Goal: Task Accomplishment & Management: Manage account settings

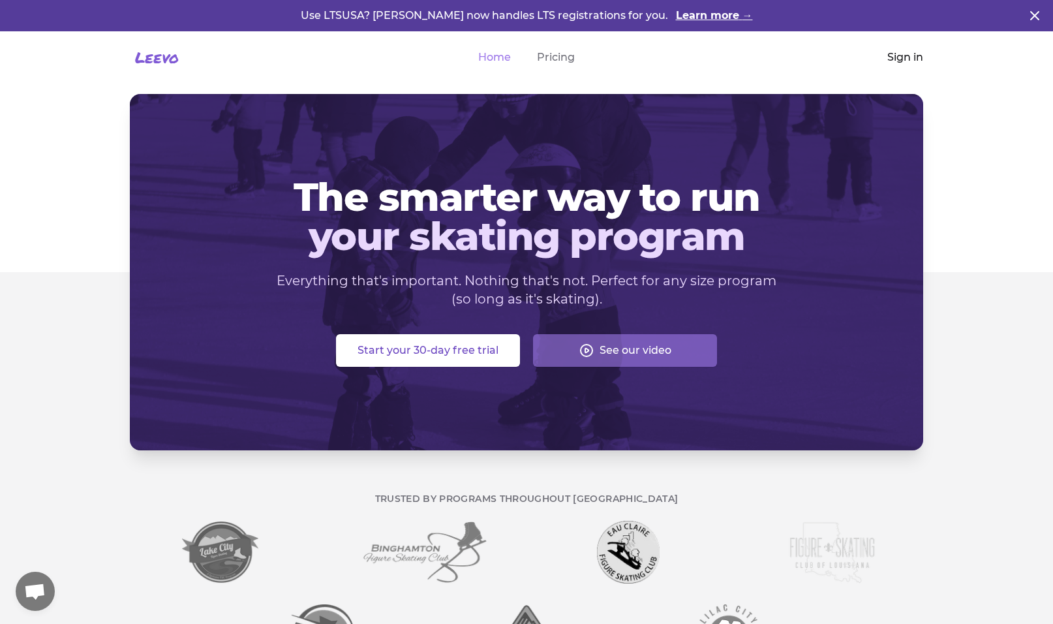
click at [909, 59] on link "Sign in" at bounding box center [906, 58] width 36 height 16
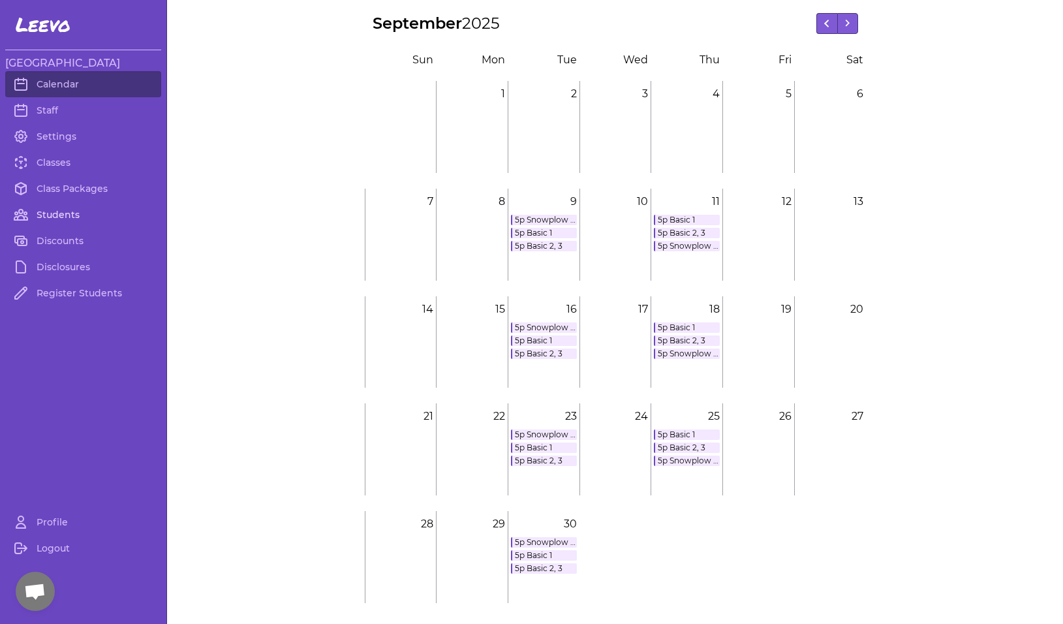
click at [50, 209] on link "Students" at bounding box center [83, 215] width 156 height 26
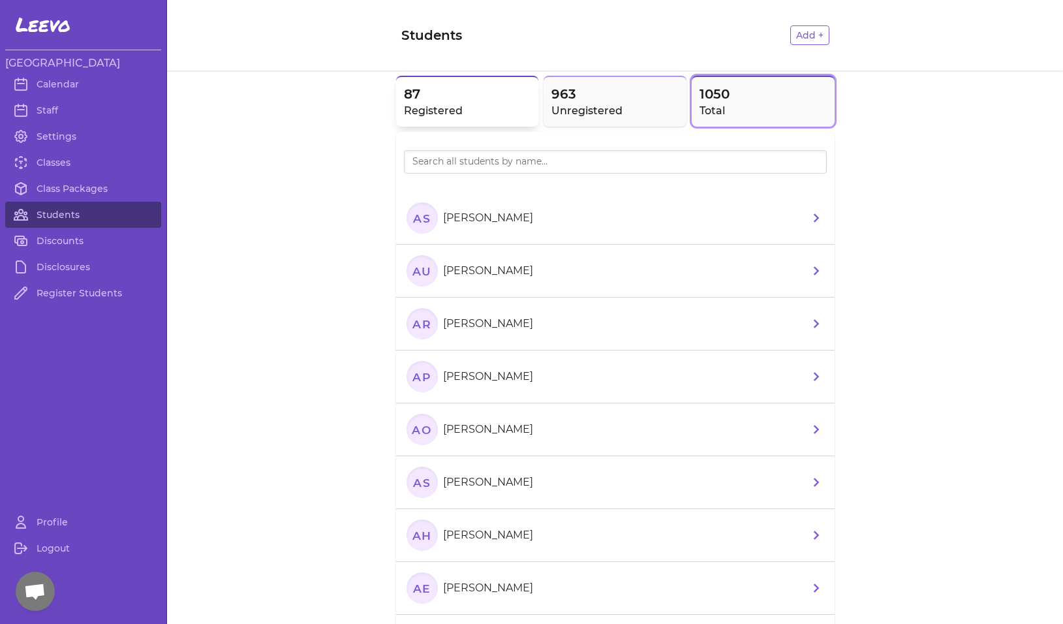
click at [467, 106] on h2 "Registered" at bounding box center [467, 111] width 127 height 16
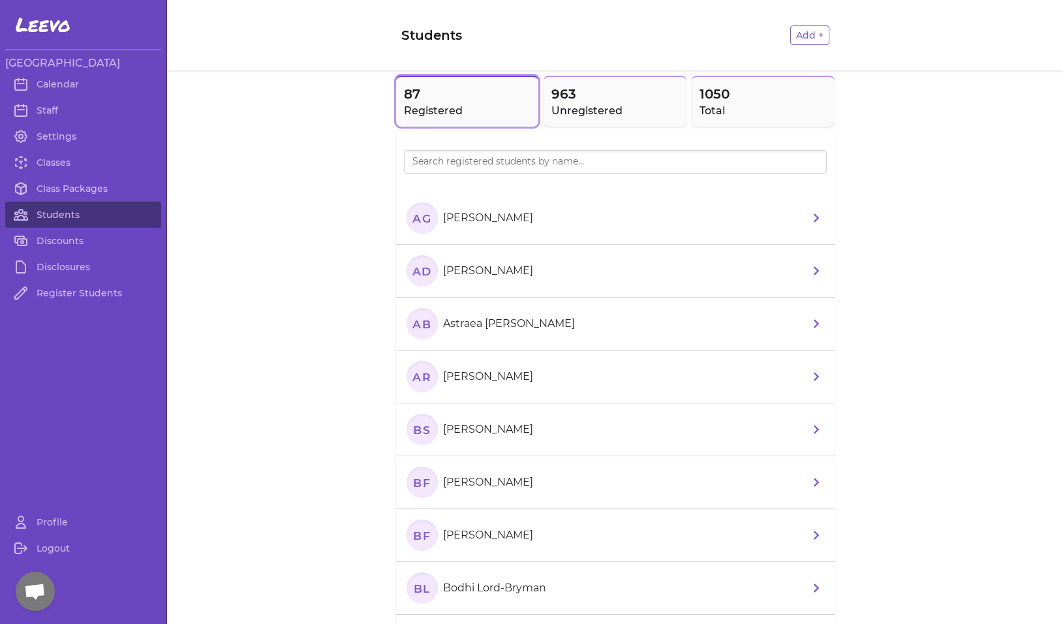
click at [482, 177] on div at bounding box center [615, 179] width 423 height 10
click at [485, 166] on input "search" at bounding box center [615, 161] width 423 height 23
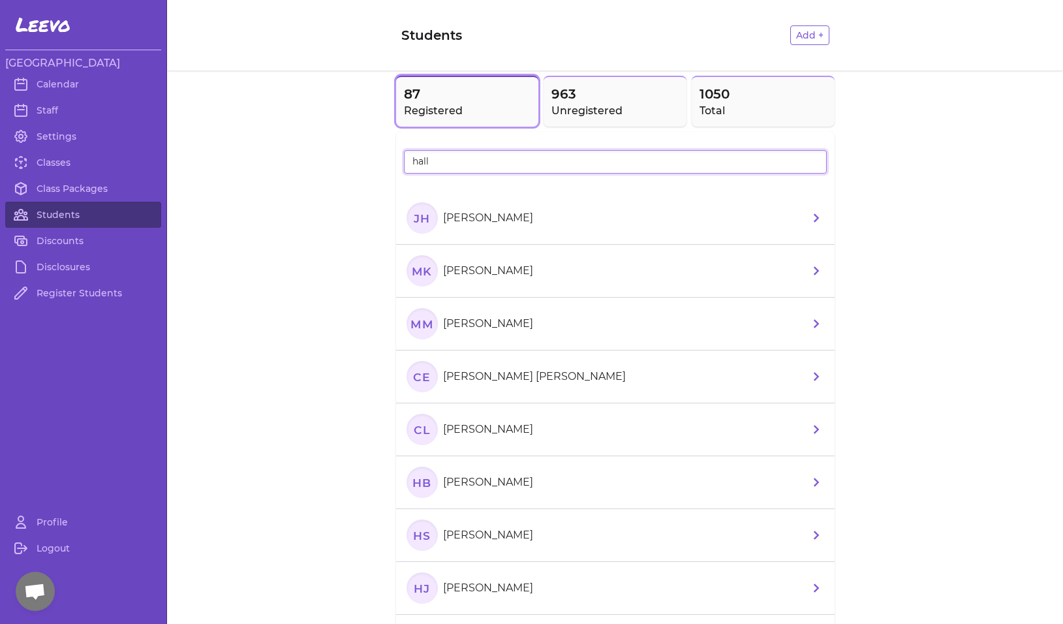
type input "hall"
click at [413, 225] on text "JH" at bounding box center [422, 218] width 18 height 14
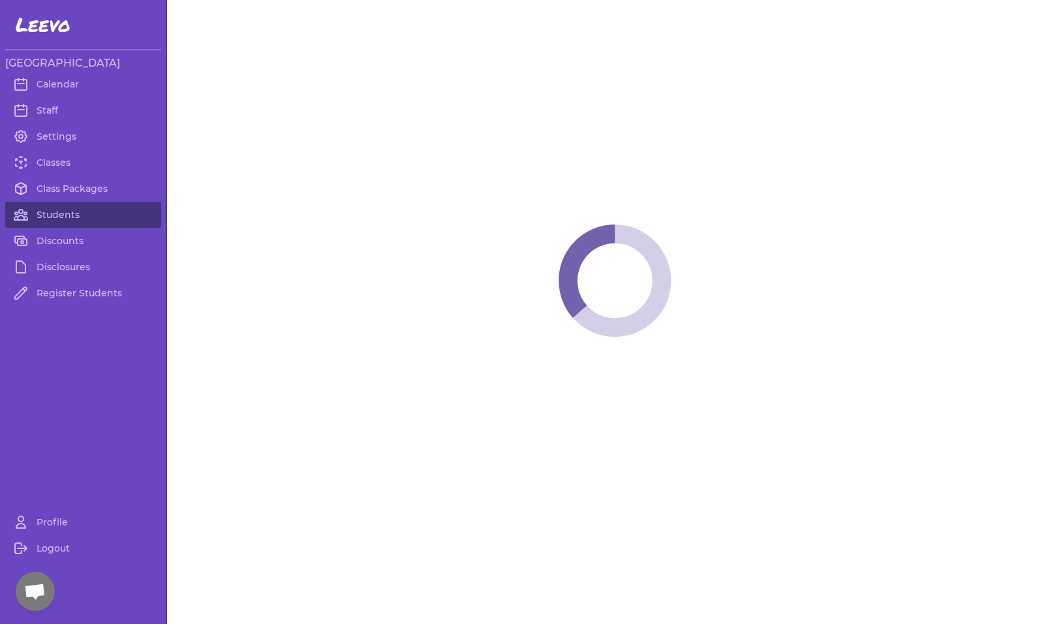
select select "MT"
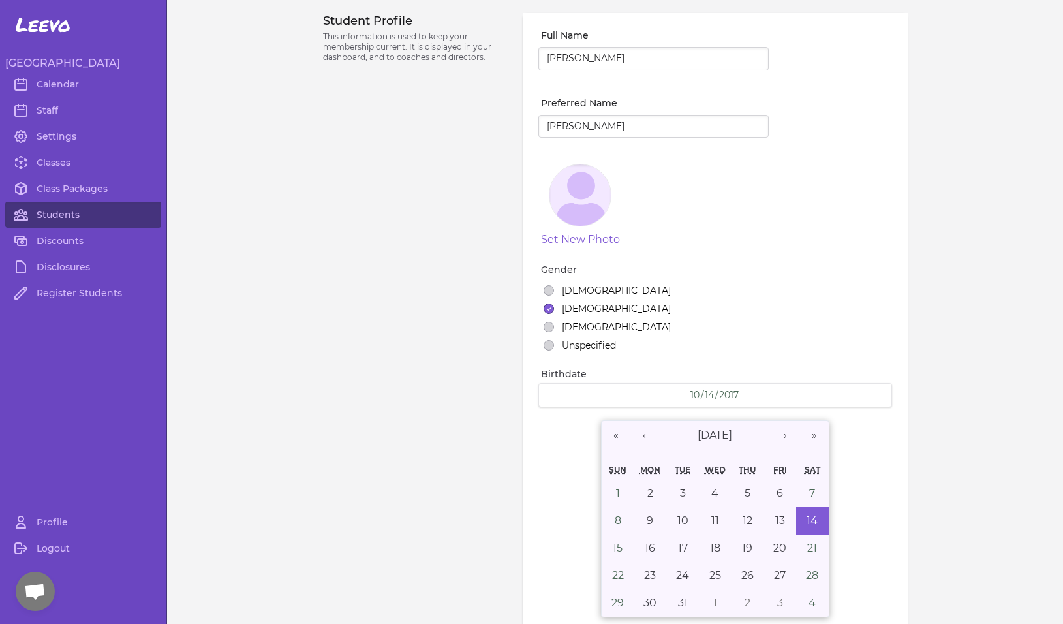
select select "1"
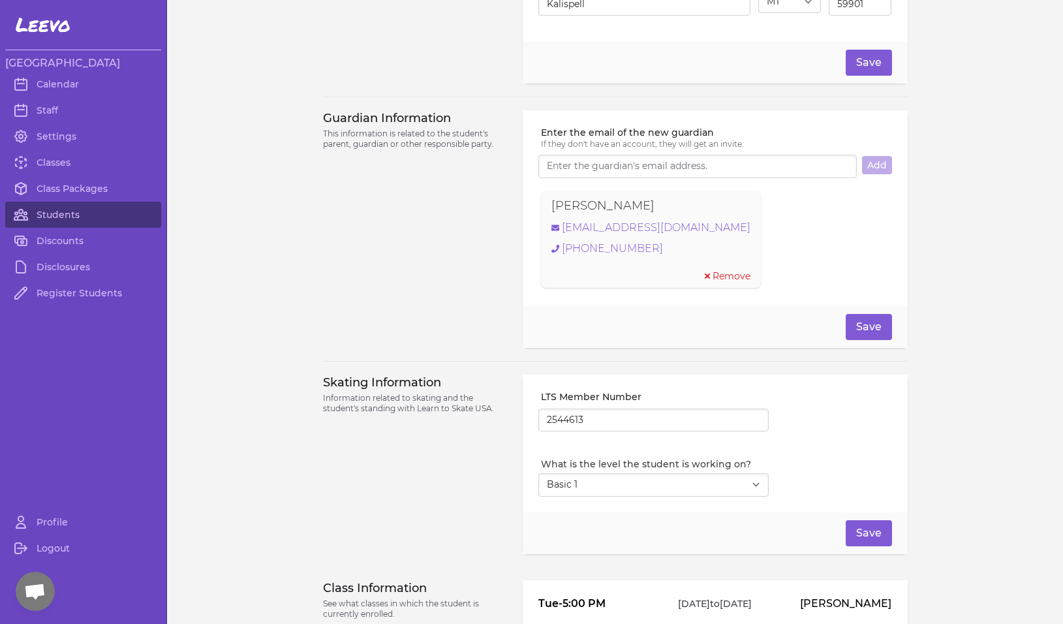
scroll to position [828, 0]
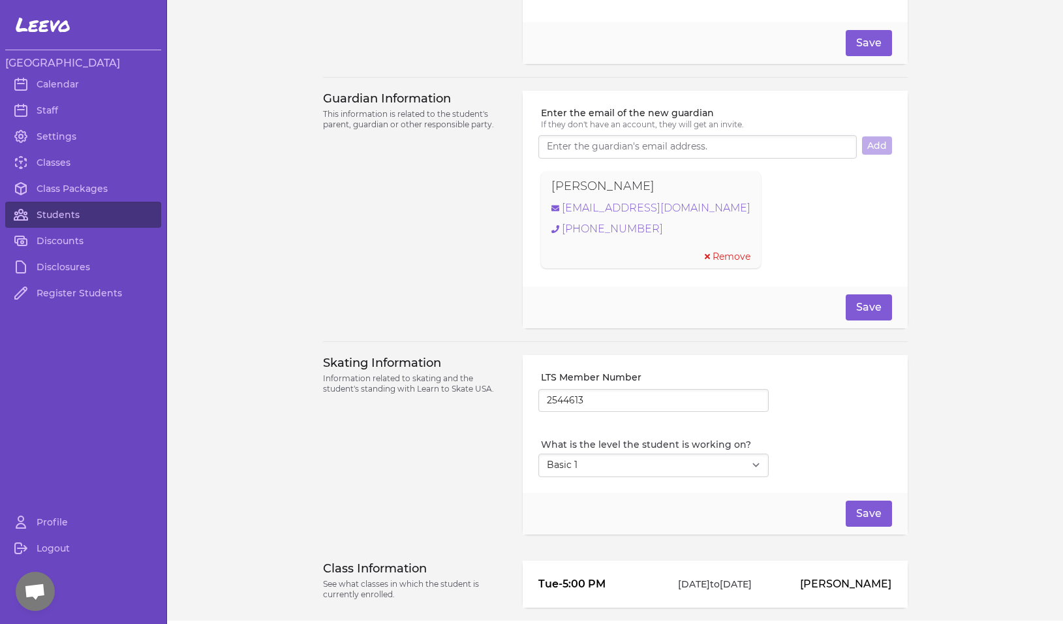
drag, startPoint x: 651, startPoint y: 193, endPoint x: 549, endPoint y: 196, distance: 101.9
click at [552, 195] on div "[PERSON_NAME]" at bounding box center [651, 186] width 199 height 18
copy p "[PERSON_NAME]"
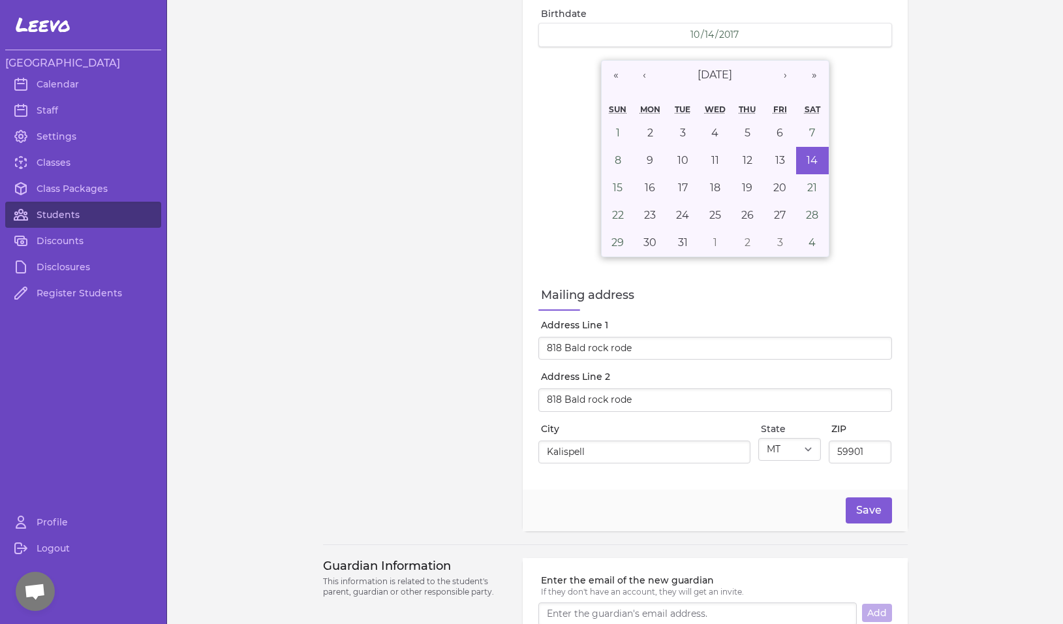
scroll to position [584, 0]
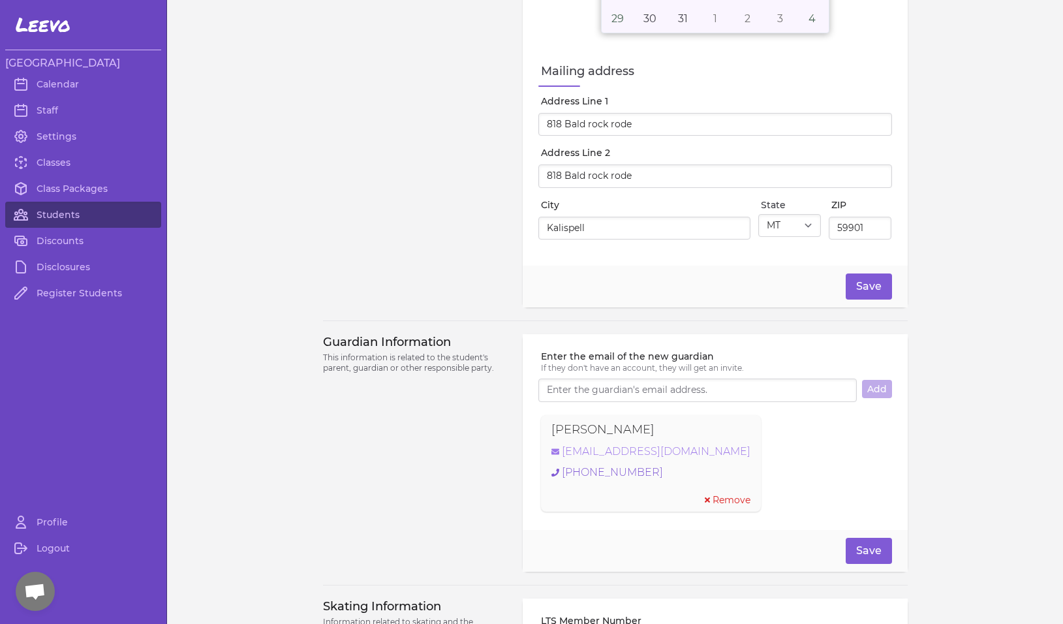
click at [620, 457] on link "[EMAIL_ADDRESS][DOMAIN_NAME]" at bounding box center [651, 452] width 199 height 16
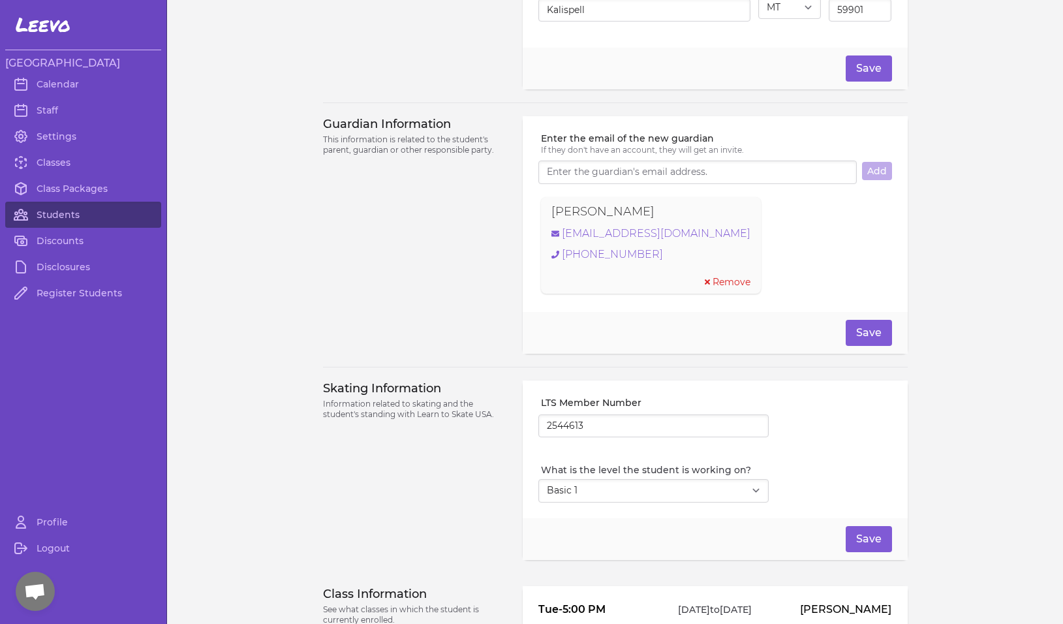
scroll to position [894, 0]
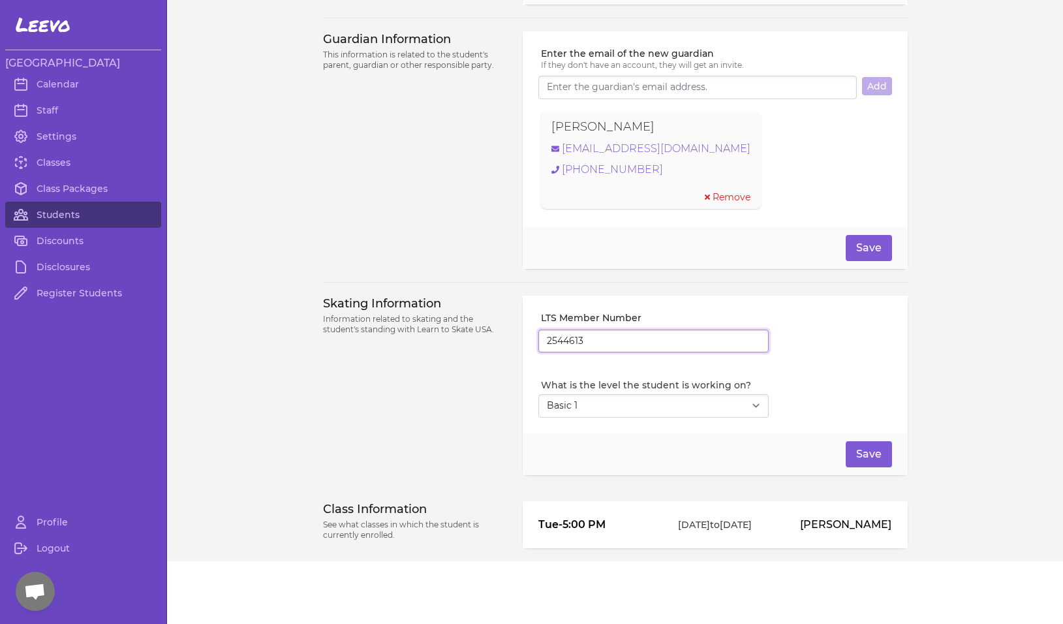
click at [554, 340] on input "2544613" at bounding box center [653, 341] width 230 height 23
click at [433, 381] on div "Skating Information Information related to skating and the student's standing w…" at bounding box center [415, 385] width 185 height 179
click at [59, 160] on link "Classes" at bounding box center [83, 162] width 156 height 26
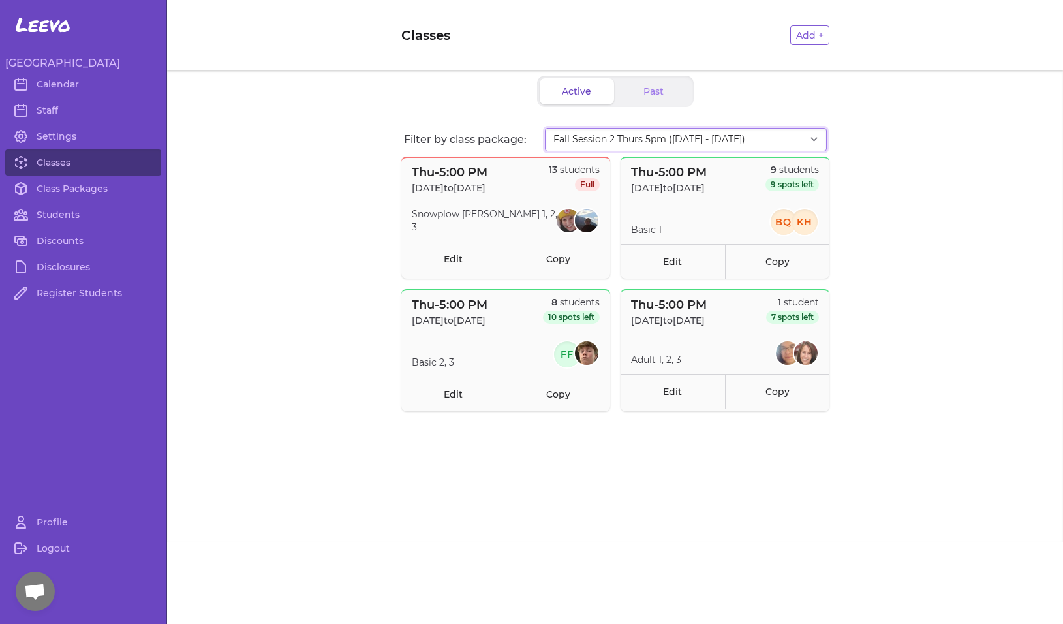
select select "2873"
